Goal: Task Accomplishment & Management: Use online tool/utility

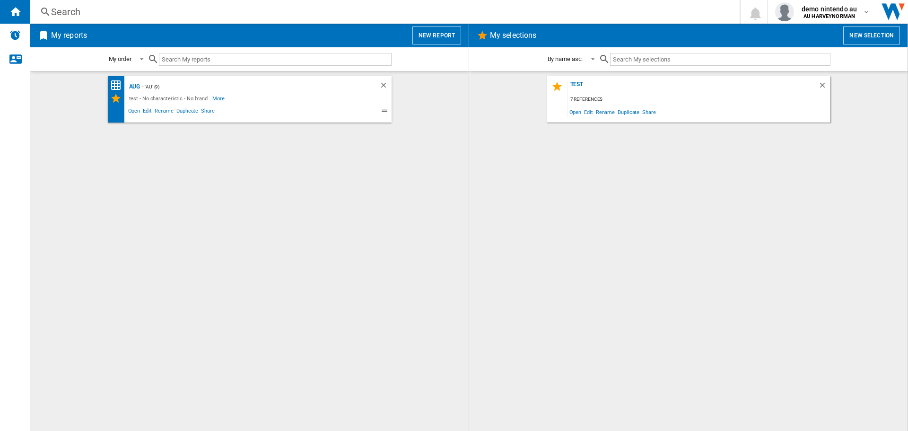
click at [864, 35] on button "New selection" at bounding box center [871, 35] width 57 height 18
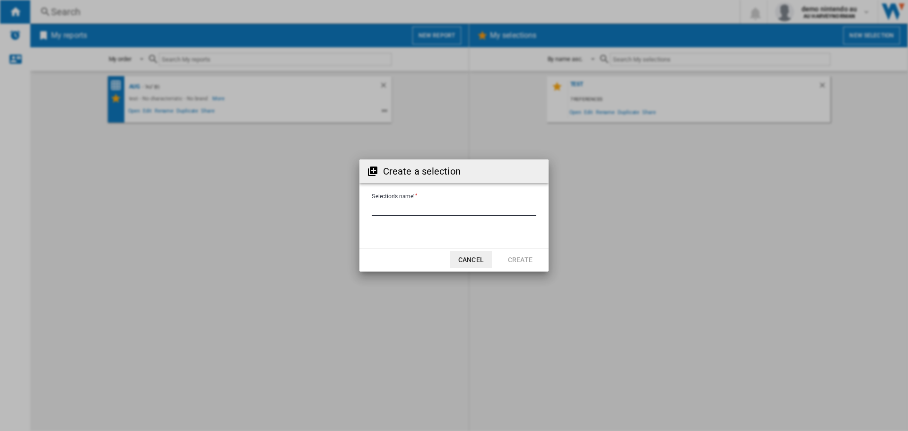
click at [403, 206] on input "Selection's name'" at bounding box center [454, 208] width 165 height 14
type input "*"
type input "******"
click at [525, 258] on button "Create" at bounding box center [520, 259] width 42 height 17
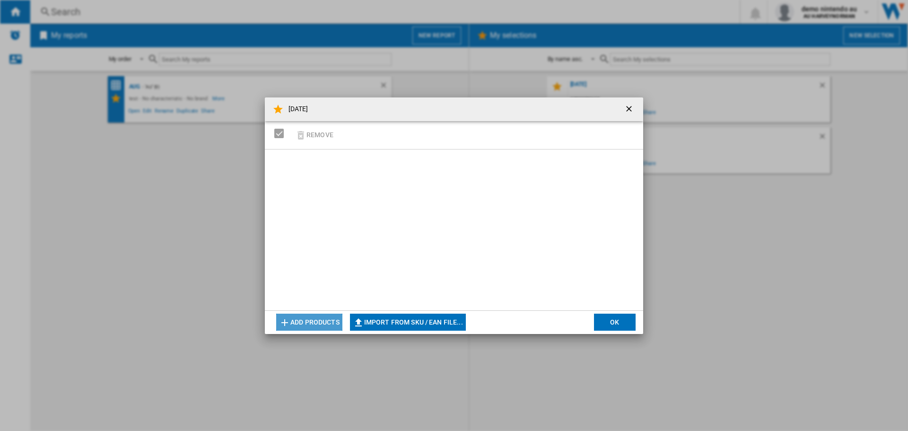
click at [305, 322] on button "Add products" at bounding box center [309, 322] width 66 height 17
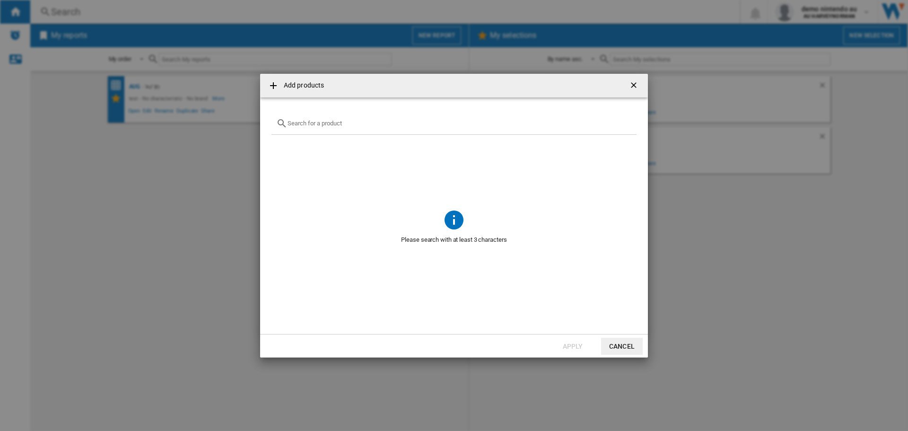
click at [356, 125] on input "text" at bounding box center [460, 123] width 344 height 7
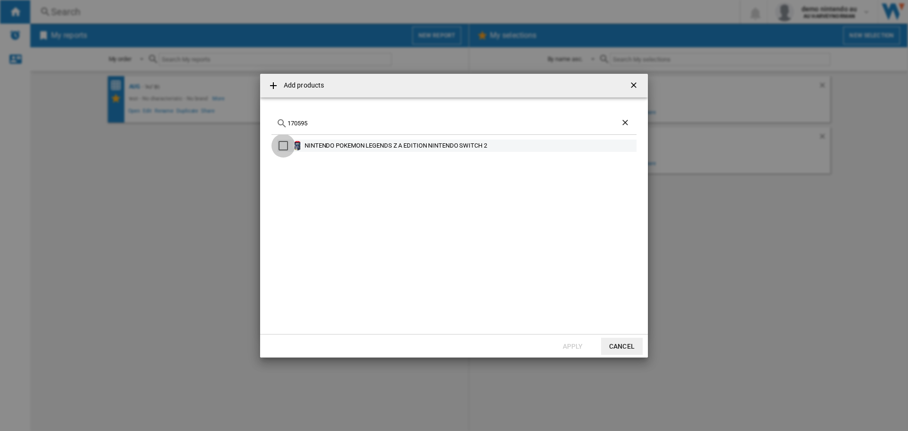
click at [284, 145] on div "Select" at bounding box center [283, 145] width 9 height 9
click at [311, 122] on input "170595" at bounding box center [454, 123] width 333 height 7
click at [281, 146] on div "Select" at bounding box center [283, 145] width 9 height 9
click at [318, 124] on input "170185" at bounding box center [454, 123] width 333 height 7
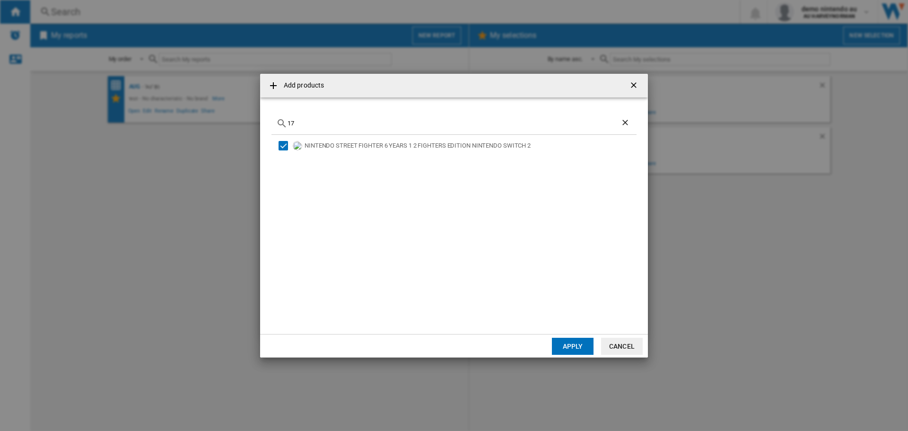
type input "1"
paste input "Pokemon Legends: Z-A"
click at [358, 125] on input "Pokemon Legends: Z-A" at bounding box center [454, 123] width 333 height 7
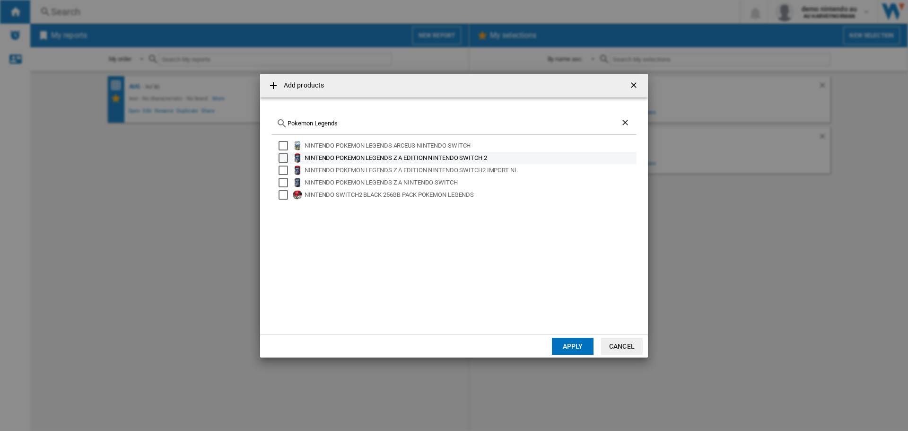
type input "Pokemon Legends"
click at [281, 159] on div "Select" at bounding box center [283, 157] width 9 height 9
click at [283, 171] on div "Select" at bounding box center [283, 170] width 9 height 9
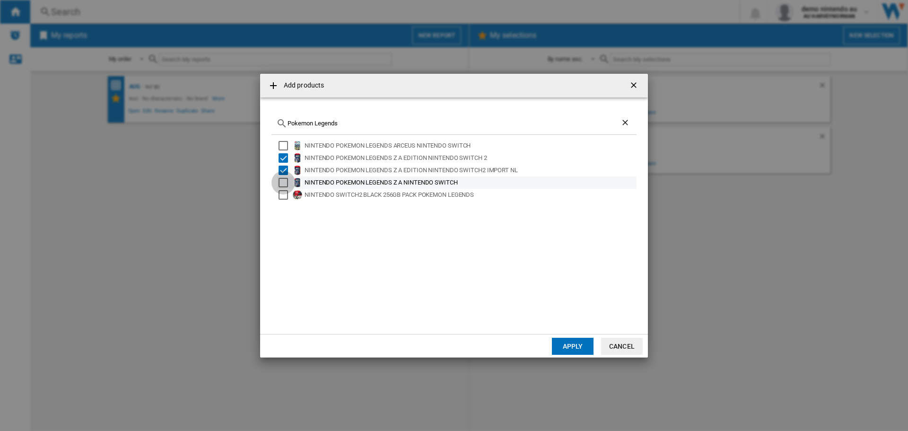
click at [283, 178] on div "Select" at bounding box center [283, 182] width 9 height 9
click at [580, 344] on button "Apply" at bounding box center [573, 346] width 42 height 17
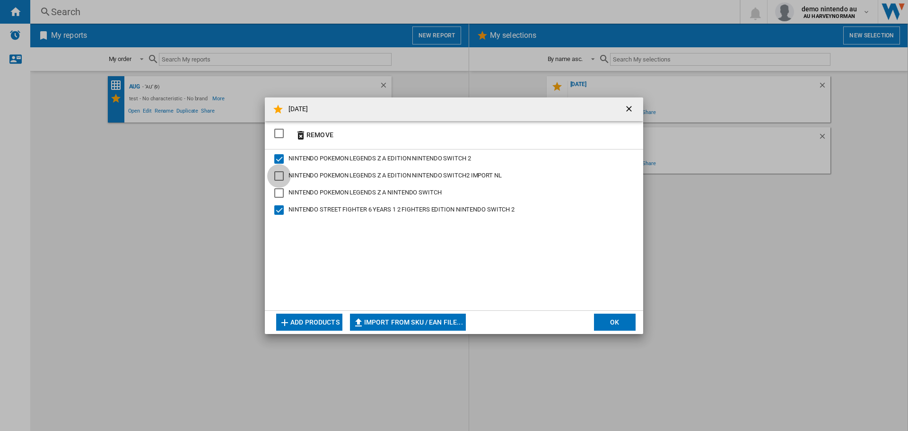
click at [278, 174] on div "NINTENDO POKEMON LEGENDS Z A EDITION NINTENDO SWITCH2 IMPORT NL" at bounding box center [278, 175] width 9 height 9
click at [278, 193] on div "NINTENDO POKEMON LEGENDS Z A NINTENDO SWITCH" at bounding box center [278, 192] width 9 height 9
click at [277, 133] on div "SELECTIONS.EDITION_POPUP.SELECT_DESELECT" at bounding box center [278, 133] width 9 height 9
click at [612, 326] on button "OK" at bounding box center [615, 322] width 42 height 17
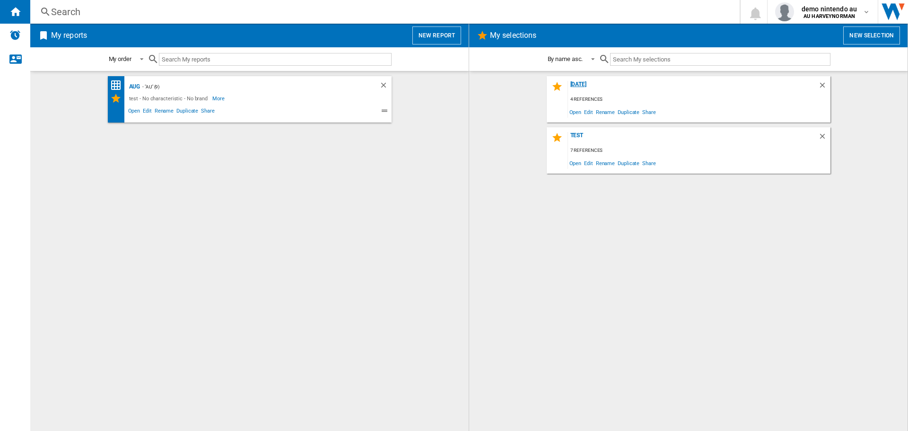
click at [582, 87] on div "[DATE]" at bounding box center [693, 87] width 250 height 13
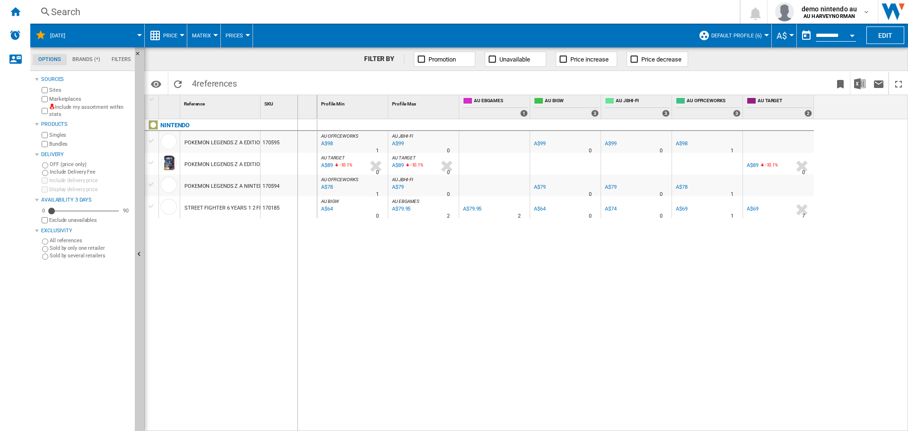
drag, startPoint x: 261, startPoint y: 107, endPoint x: 297, endPoint y: 112, distance: 36.8
click at [297, 112] on div "SKU 1" at bounding box center [289, 107] width 57 height 24
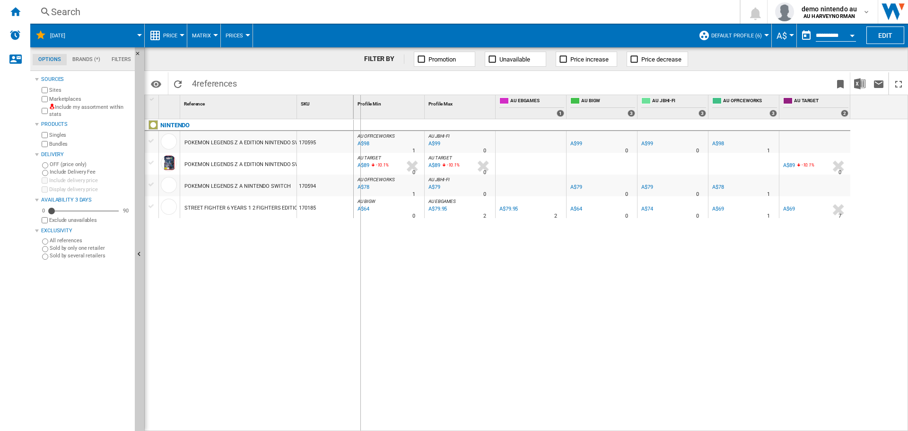
drag, startPoint x: 296, startPoint y: 111, endPoint x: 360, endPoint y: 115, distance: 64.5
click at [360, 115] on div "1 Reference 1 SKU 1 NINTENDO POKEMON LEGENDS Z A EDITION NINTENDO SWITCH 2 1705…" at bounding box center [526, 262] width 763 height 335
